Goal: Information Seeking & Learning: Learn about a topic

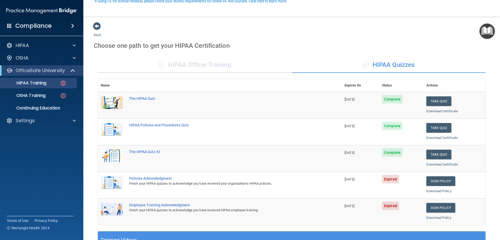
scroll to position [52, 0]
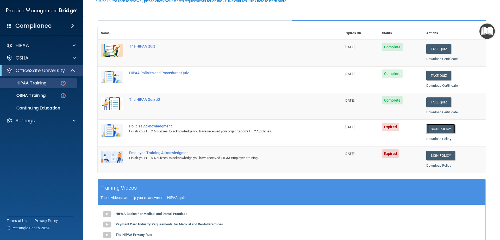
click at [431, 128] on link "Sign Policy" at bounding box center [441, 129] width 29 height 10
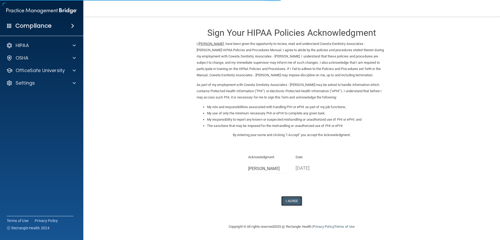
click at [289, 200] on button "I Agree" at bounding box center [291, 201] width 21 height 10
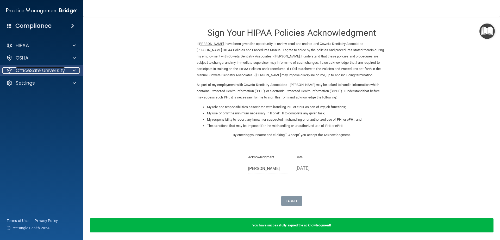
click at [18, 69] on p "OfficeSafe University" at bounding box center [40, 70] width 49 height 6
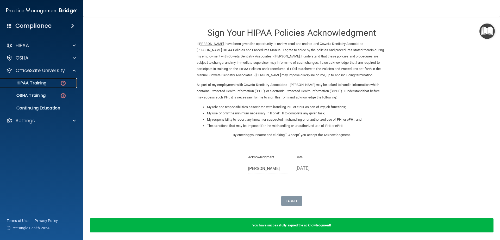
click at [57, 88] on link "HIPAA Training" at bounding box center [36, 83] width 82 height 10
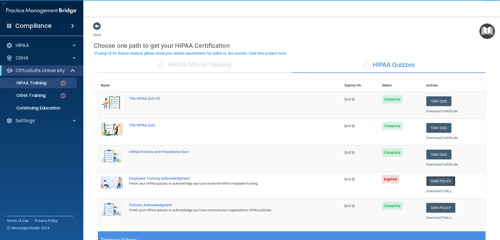
click at [440, 180] on link "Sign Policy" at bounding box center [441, 181] width 29 height 10
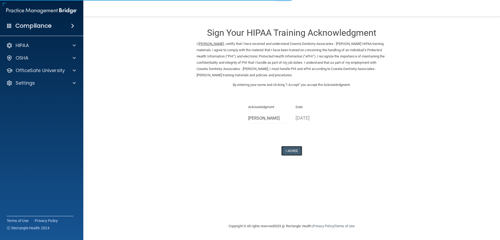
click at [291, 149] on button "I Agree" at bounding box center [291, 151] width 21 height 10
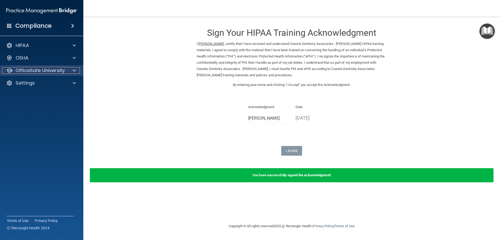
click at [30, 68] on p "OfficeSafe University" at bounding box center [40, 70] width 49 height 6
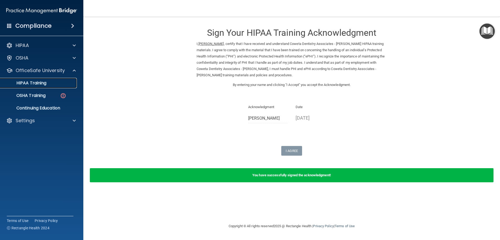
click at [46, 84] on p "HIPAA Training" at bounding box center [24, 82] width 43 height 5
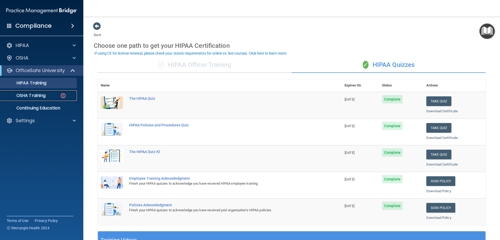
click at [31, 95] on p "OSHA Training" at bounding box center [24, 95] width 42 height 5
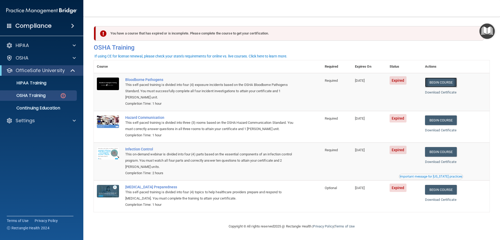
click at [436, 84] on link "Begin Course" at bounding box center [441, 82] width 32 height 10
